Goal: Information Seeking & Learning: Learn about a topic

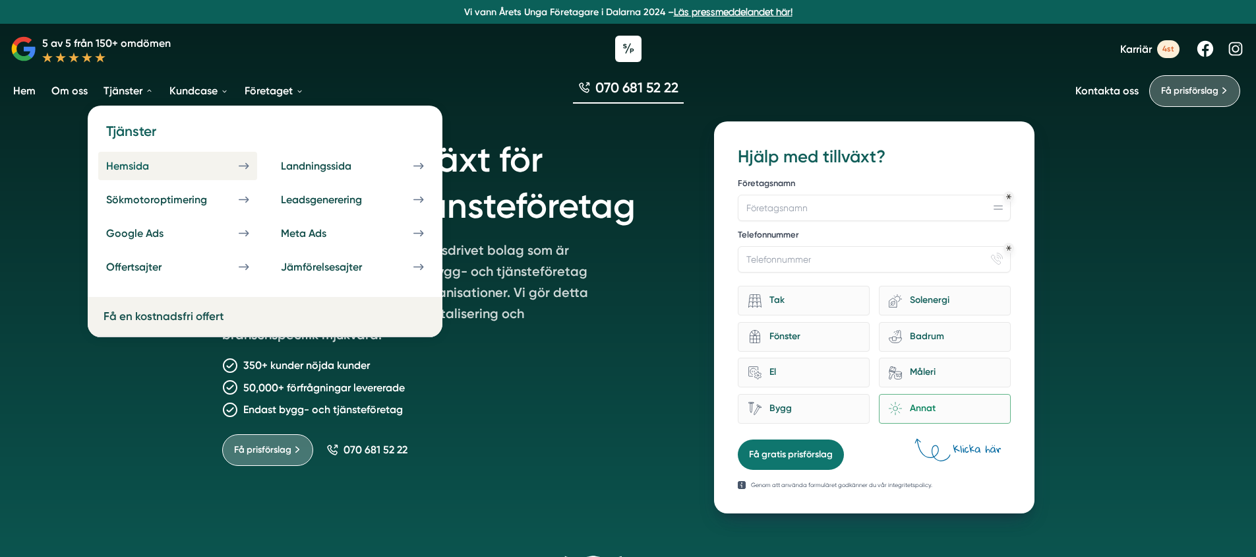
click at [139, 160] on div "Hemsida" at bounding box center [143, 166] width 75 height 13
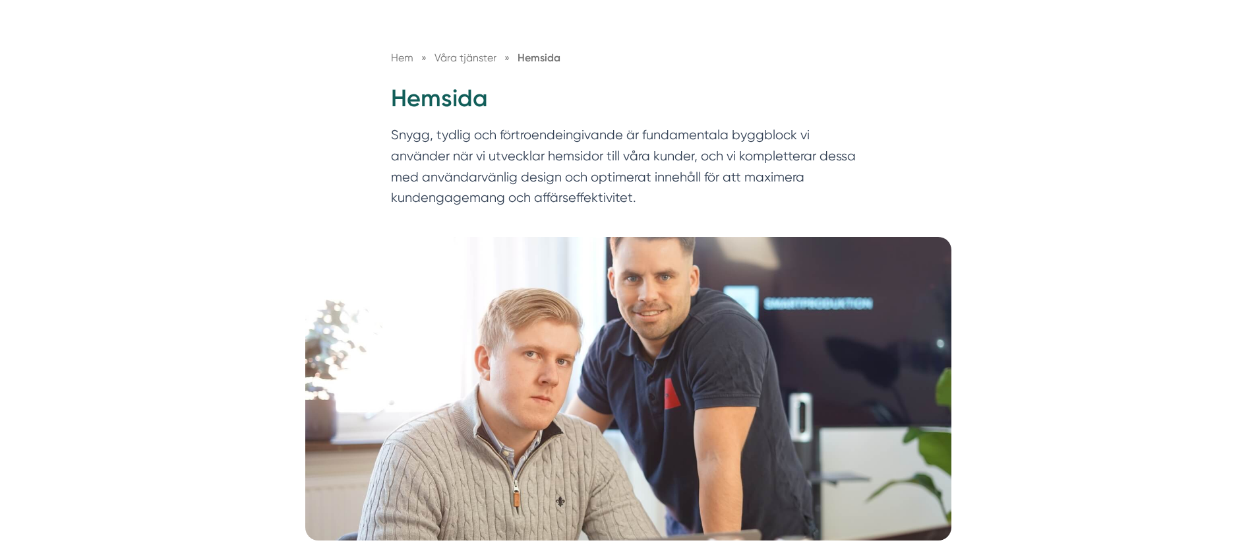
scroll to position [122, 0]
